Goal: Navigation & Orientation: Understand site structure

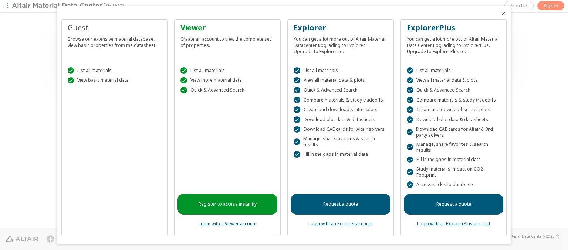
click at [500, 13] on icon "Close" at bounding box center [503, 13] width 6 height 6
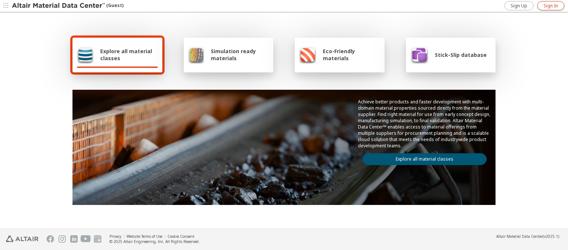
click at [550, 6] on span "Sign In" at bounding box center [550, 6] width 14 height 6
click at [59, 6] on img at bounding box center [59, 5] width 94 height 7
click at [126, 55] on span "Explore all material classes" at bounding box center [129, 55] width 58 height 14
click at [421, 157] on link "Explore all material classes" at bounding box center [424, 159] width 124 height 12
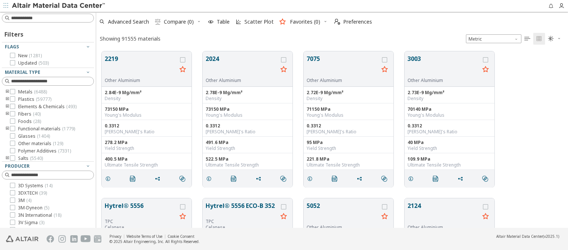
scroll to position [177, 466]
click at [351, 22] on span "Preferences" at bounding box center [357, 21] width 29 height 5
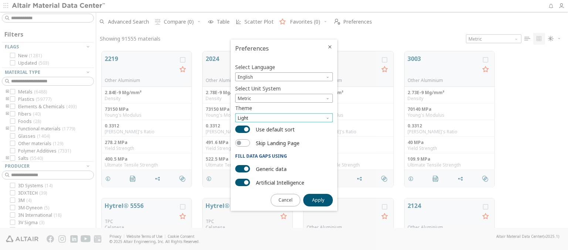
click at [284, 118] on span "Light" at bounding box center [284, 117] width 98 height 9
click at [243, 145] on span "Dark" at bounding box center [243, 145] width 10 height 6
click at [318, 200] on span "Apply" at bounding box center [318, 200] width 12 height 6
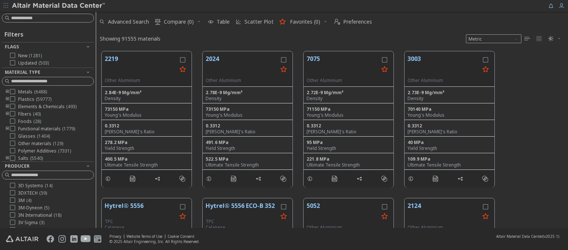
click at [174, 22] on span "Compare (0)" at bounding box center [179, 21] width 30 height 5
click at [59, 6] on img at bounding box center [59, 5] width 94 height 7
